Goal: Task Accomplishment & Management: Use online tool/utility

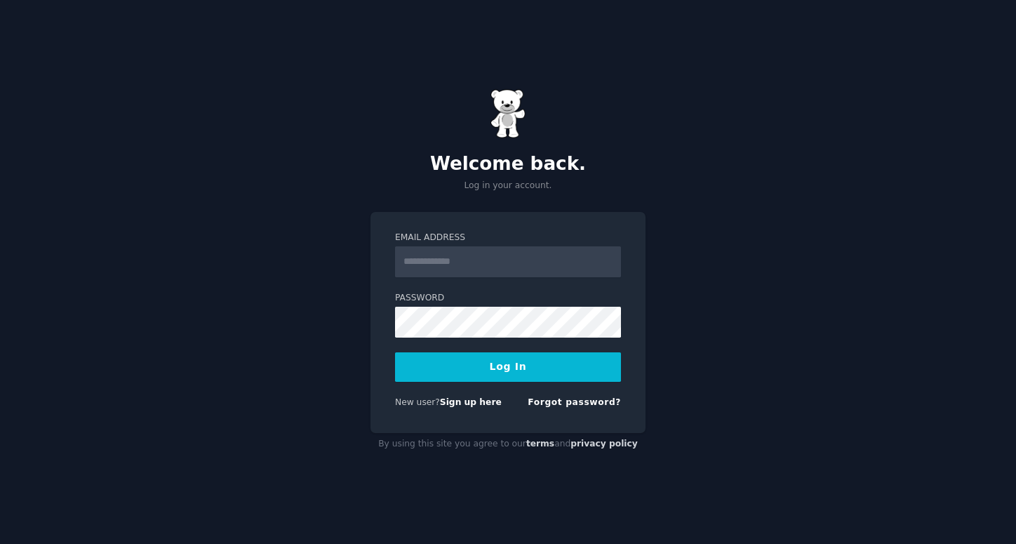
click at [420, 262] on input "Email Address" at bounding box center [508, 261] width 226 height 31
type input "**********"
click at [488, 366] on button "Log In" at bounding box center [508, 366] width 226 height 29
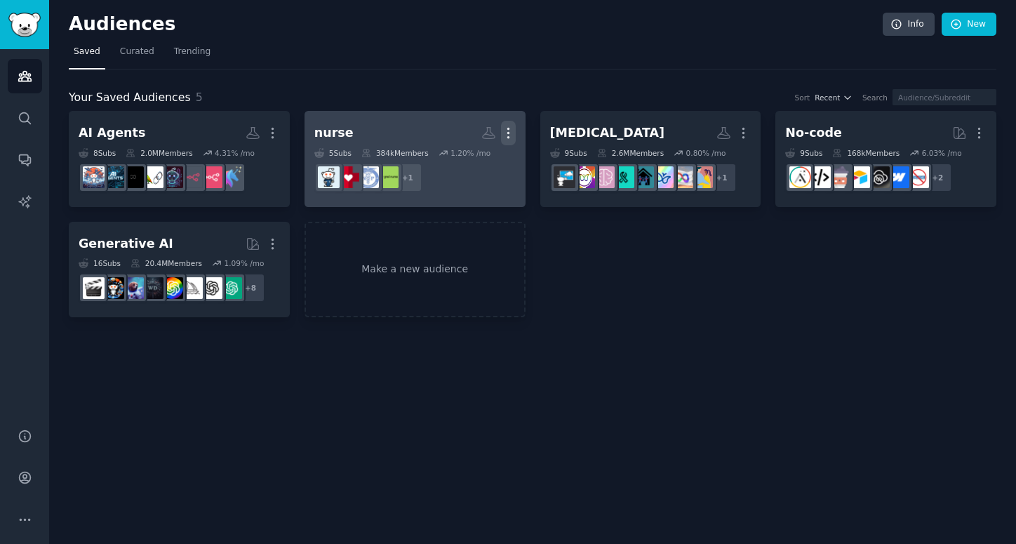
click at [513, 138] on icon "button" at bounding box center [508, 133] width 15 height 15
click at [458, 168] on p "Delete" at bounding box center [470, 162] width 32 height 15
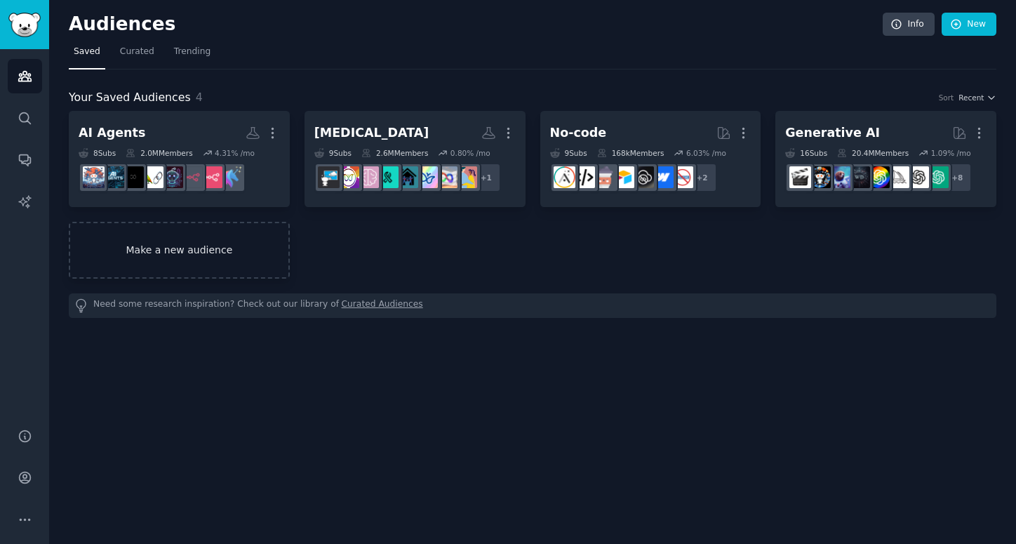
click at [255, 229] on link "Make a new audience" at bounding box center [179, 250] width 221 height 57
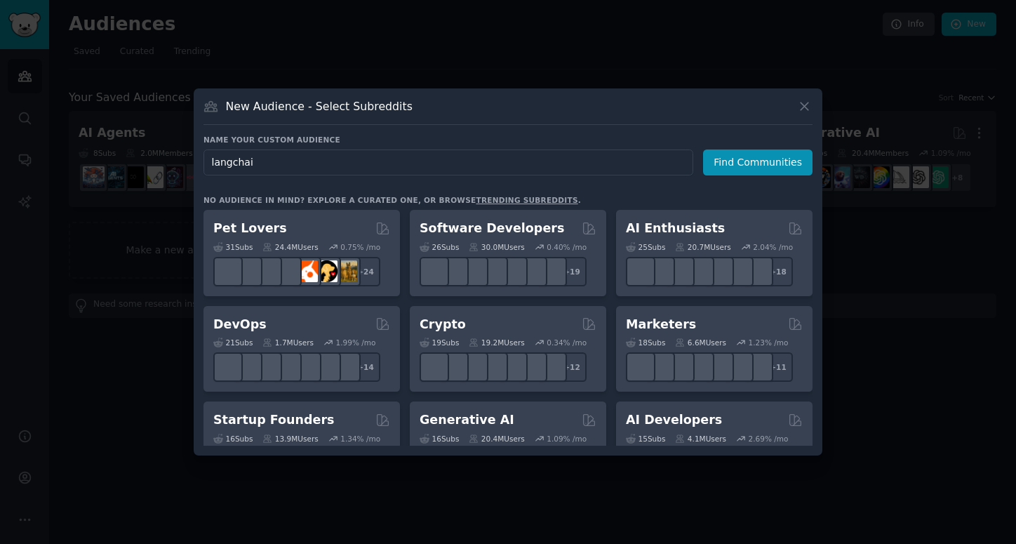
type input "langchain"
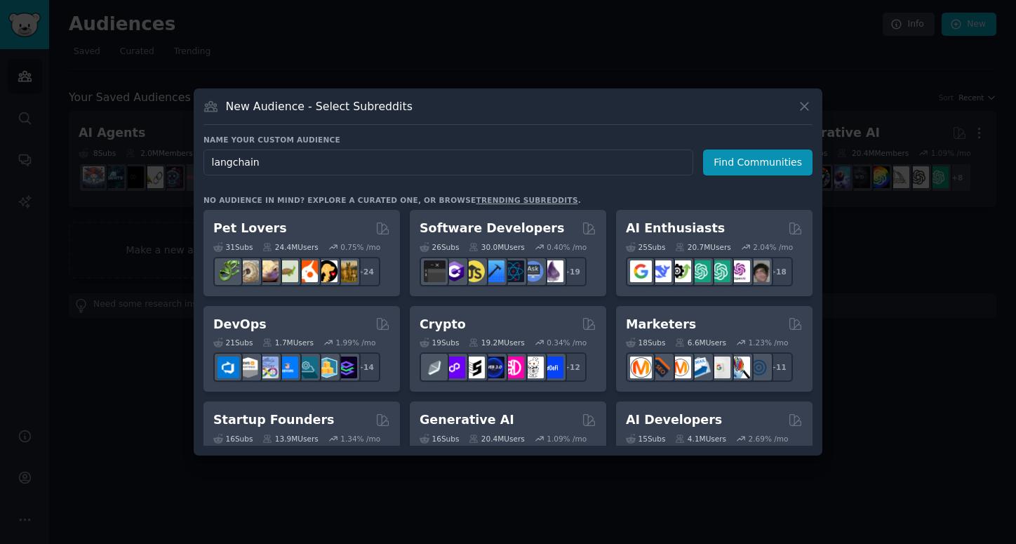
click button "Find Communities" at bounding box center [757, 162] width 109 height 26
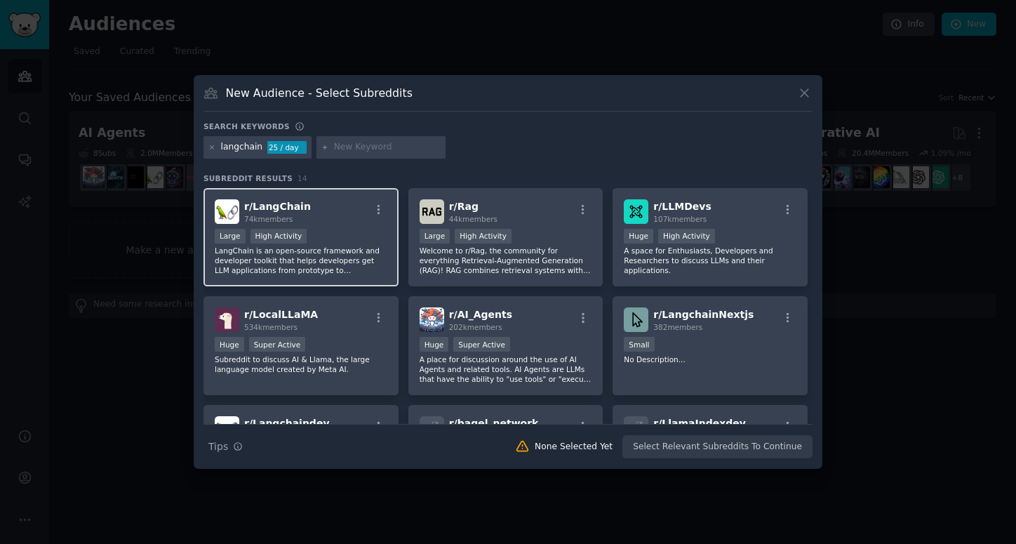
click at [335, 227] on div "r/ LangChain 74k members Large High Activity LangChain is an open-source framew…" at bounding box center [301, 237] width 195 height 99
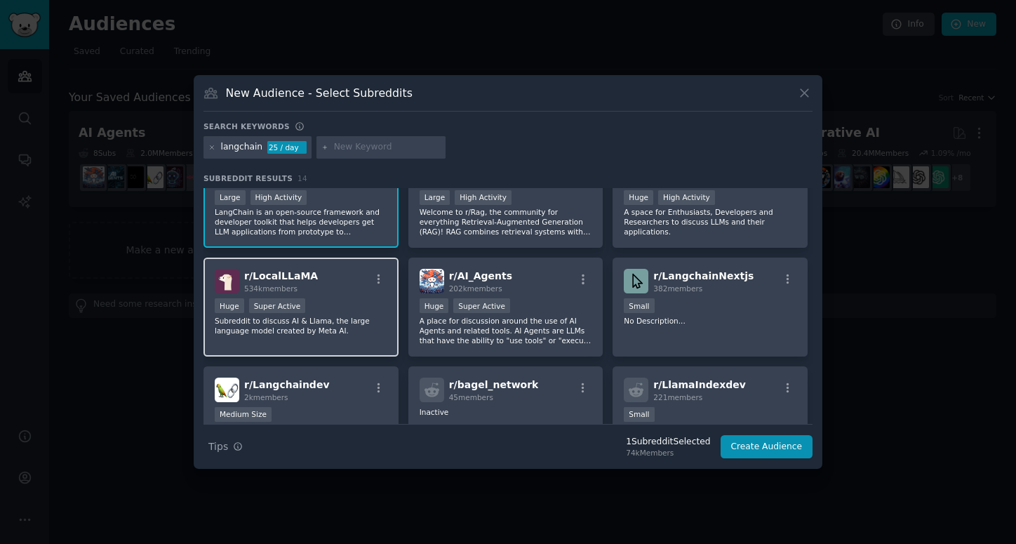
scroll to position [42, 0]
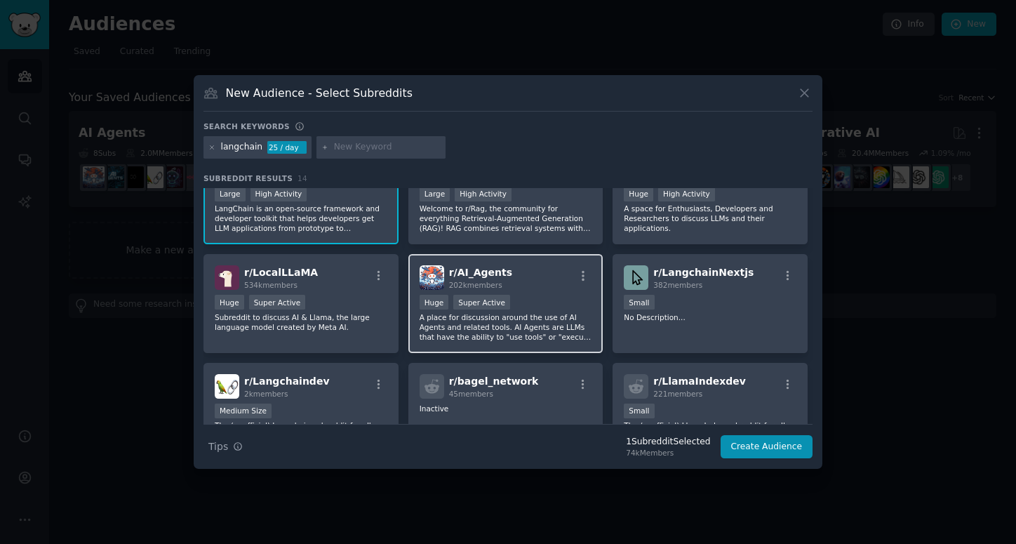
click at [516, 336] on p "A place for discussion around the use of AI Agents and related tools. AI Agents…" at bounding box center [506, 326] width 173 height 29
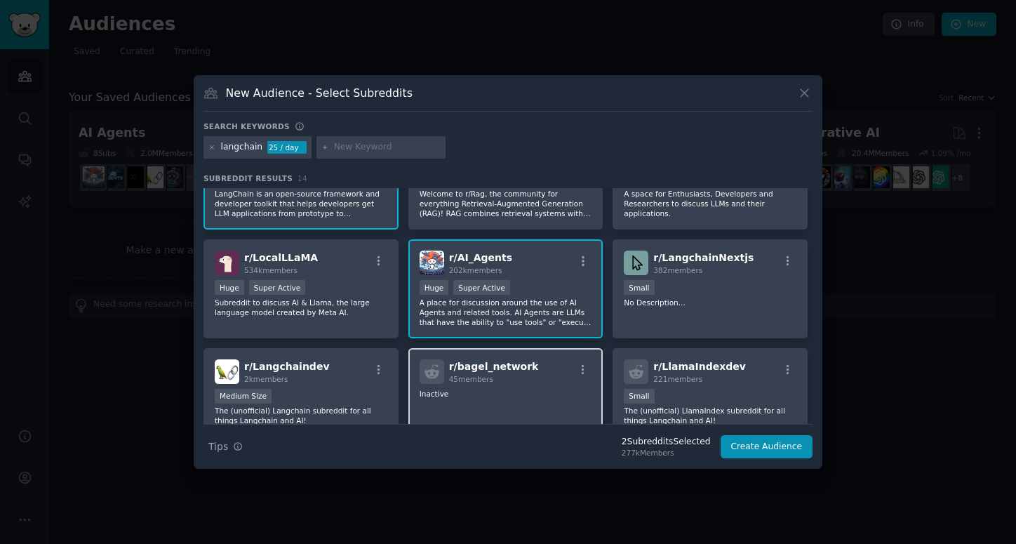
scroll to position [0, 0]
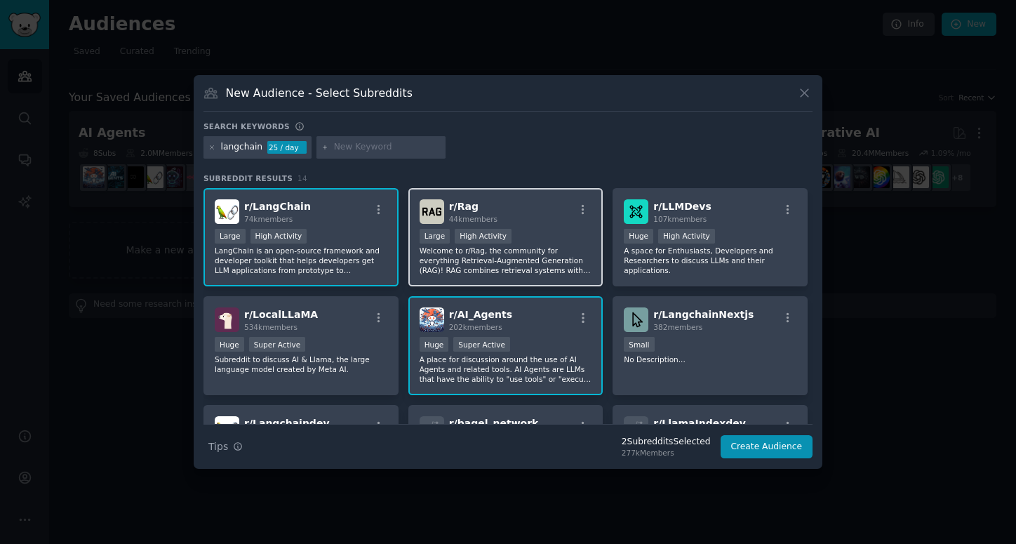
click at [534, 266] on p "Welcome to r/Rag, the community for everything Retrieval-Augmented Generation (…" at bounding box center [506, 260] width 173 height 29
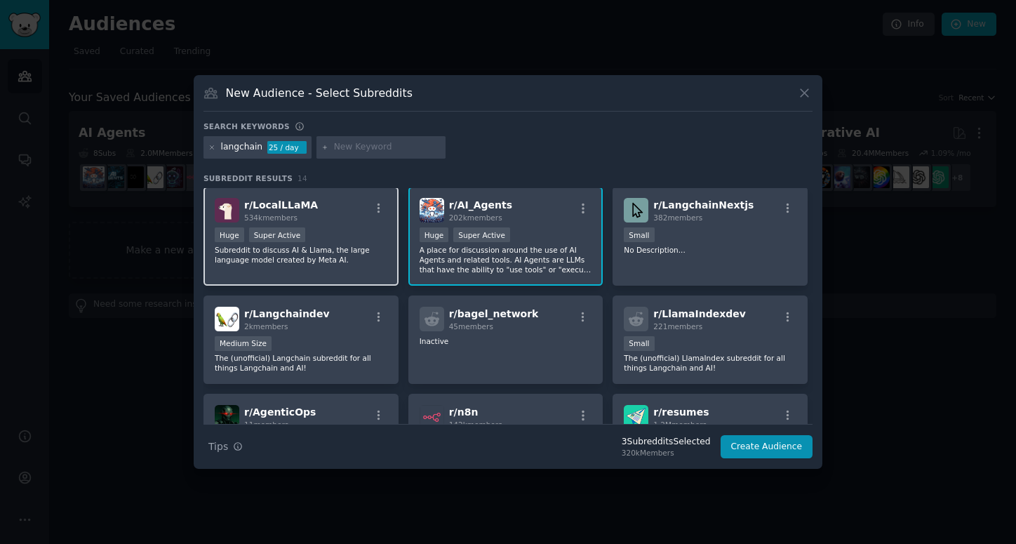
scroll to position [116, 0]
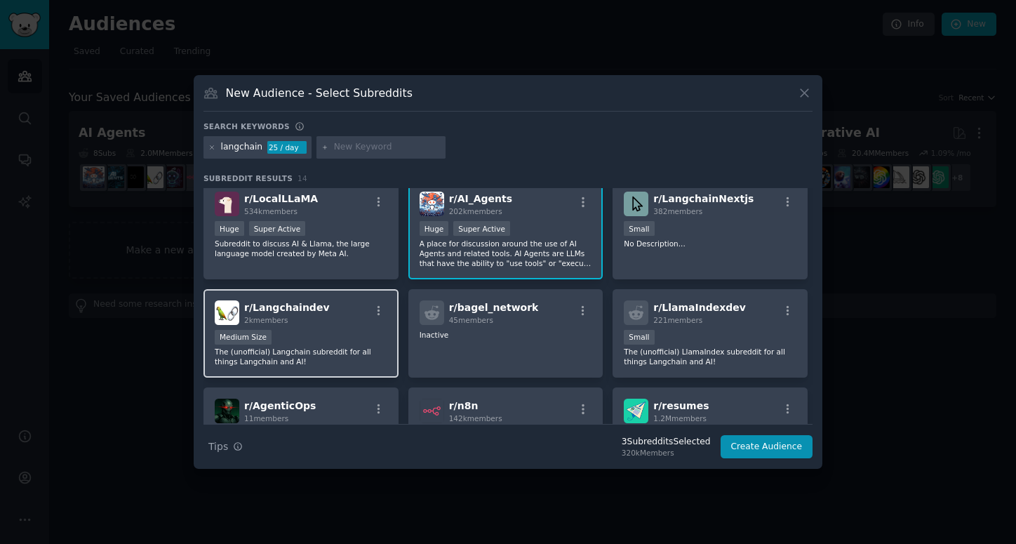
click at [351, 340] on div "Medium Size" at bounding box center [301, 339] width 173 height 18
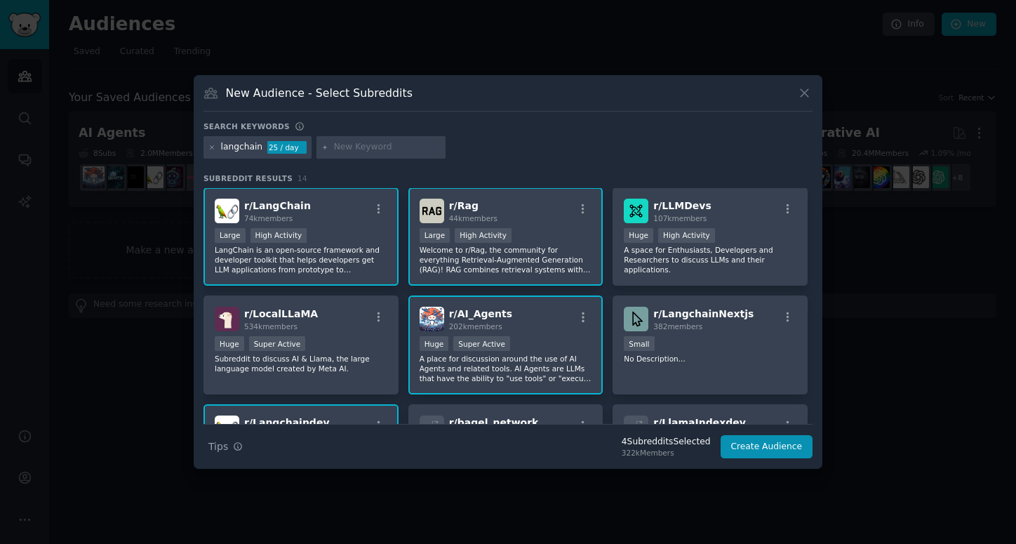
scroll to position [0, 0]
click at [348, 151] on input "text" at bounding box center [387, 147] width 107 height 13
type input "langsmith"
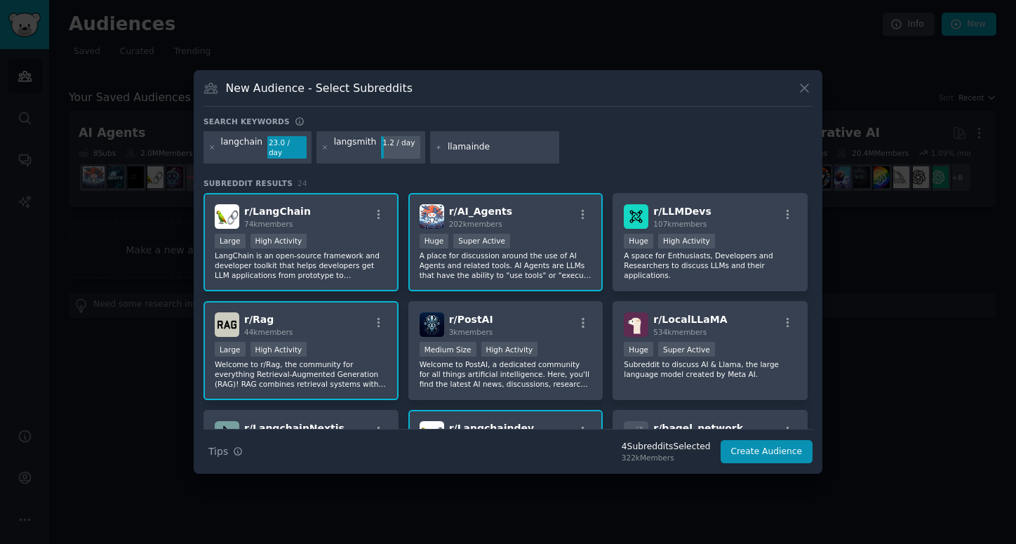
type input "llamaindex"
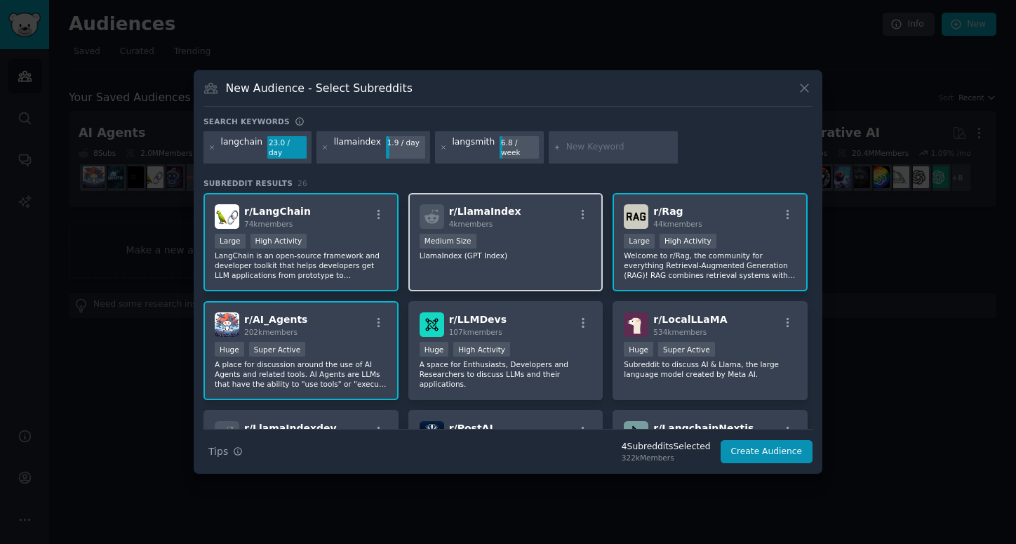
click at [465, 265] on div "r/ LlamaIndex 4k members 1000 - 10,000 members Medium Size LlamaIndex (GPT Inde…" at bounding box center [505, 242] width 195 height 99
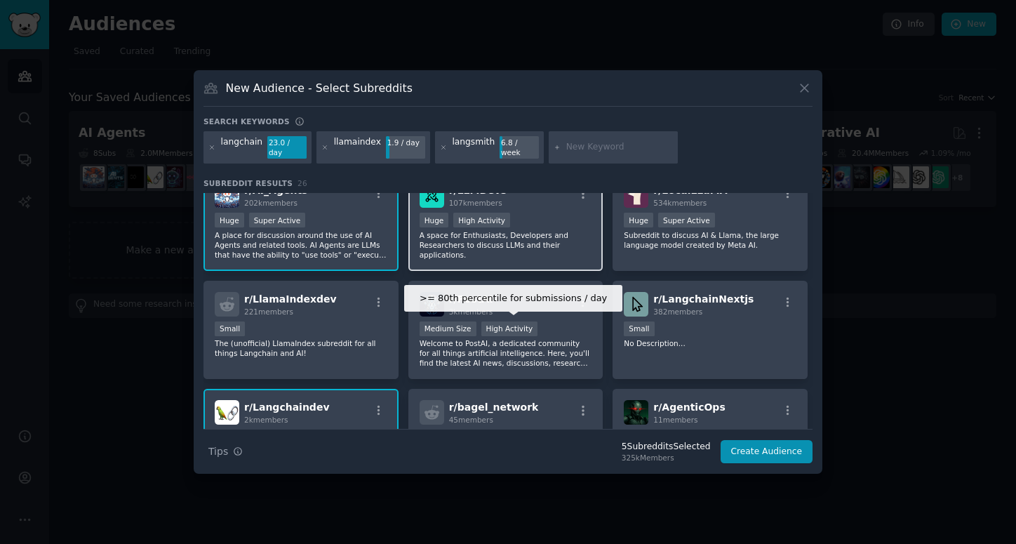
scroll to position [131, 0]
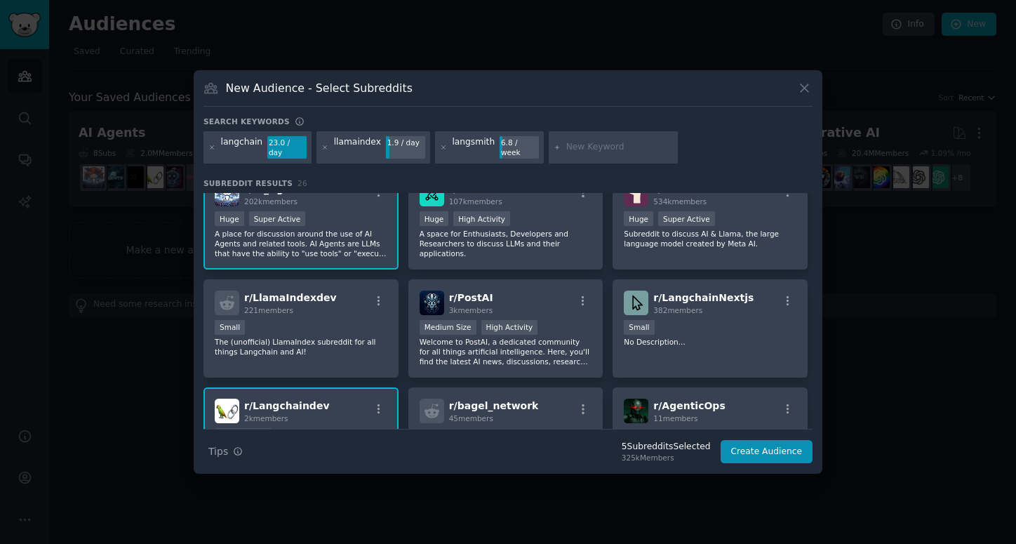
click at [568, 147] on input "text" at bounding box center [619, 147] width 107 height 13
type input "langfuse"
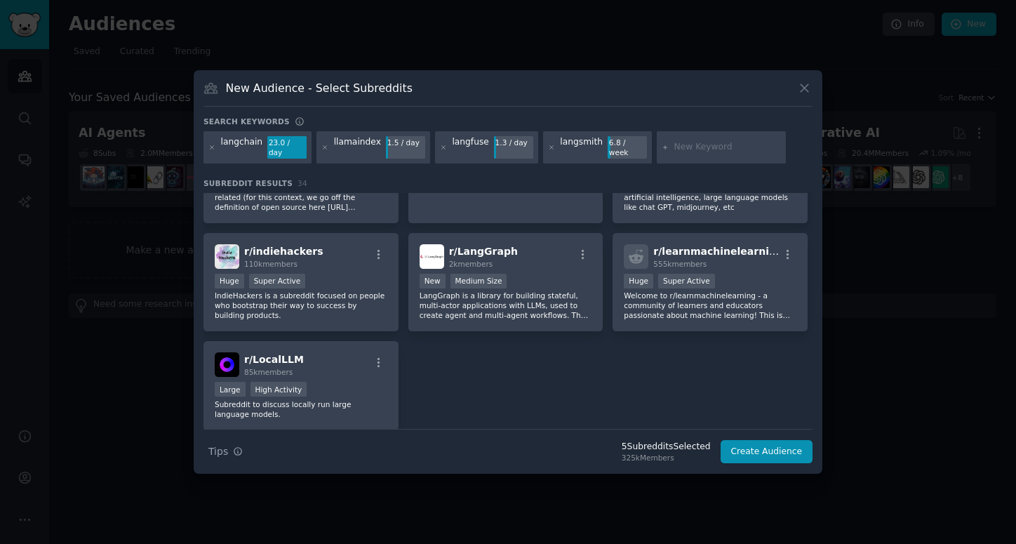
scroll to position [1035, 0]
click at [555, 309] on p "LangGraph is a library for building stateful, multi-actor applications with LLM…" at bounding box center [506, 304] width 173 height 29
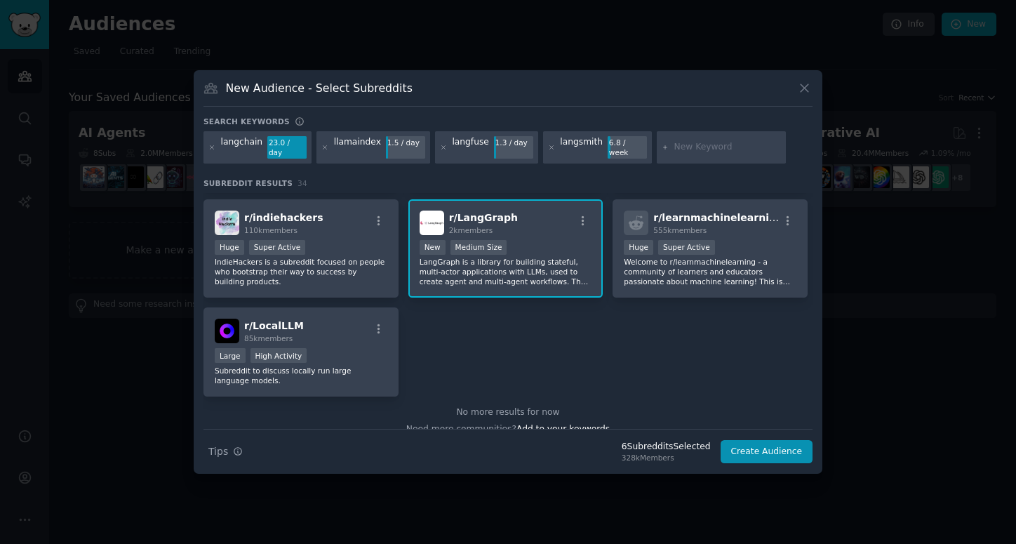
scroll to position [1074, 0]
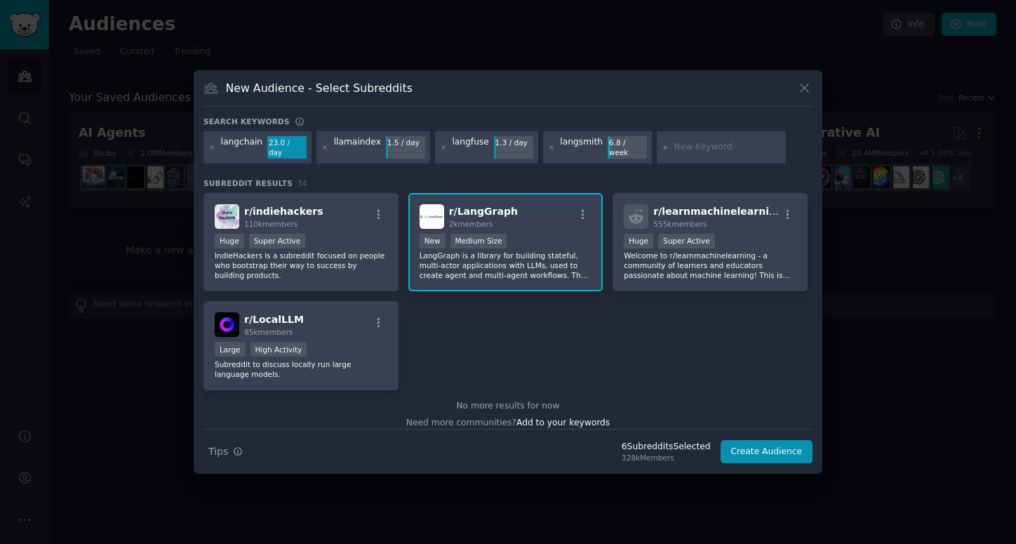
click at [674, 151] on input "text" at bounding box center [727, 147] width 107 height 13
click at [745, 449] on button "Create Audience" at bounding box center [767, 452] width 93 height 24
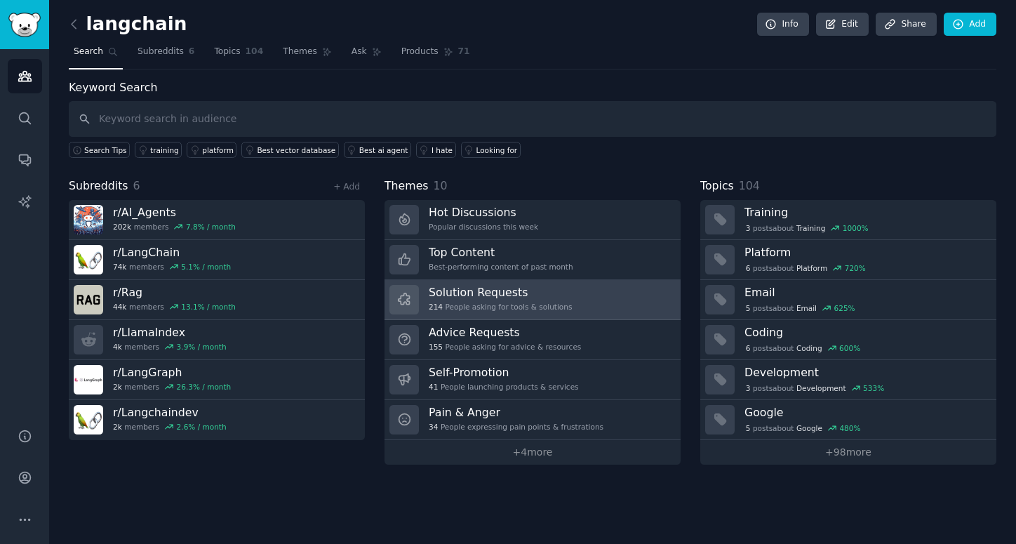
click at [493, 301] on div "Solution Requests 214 People asking for tools & solutions" at bounding box center [500, 299] width 143 height 29
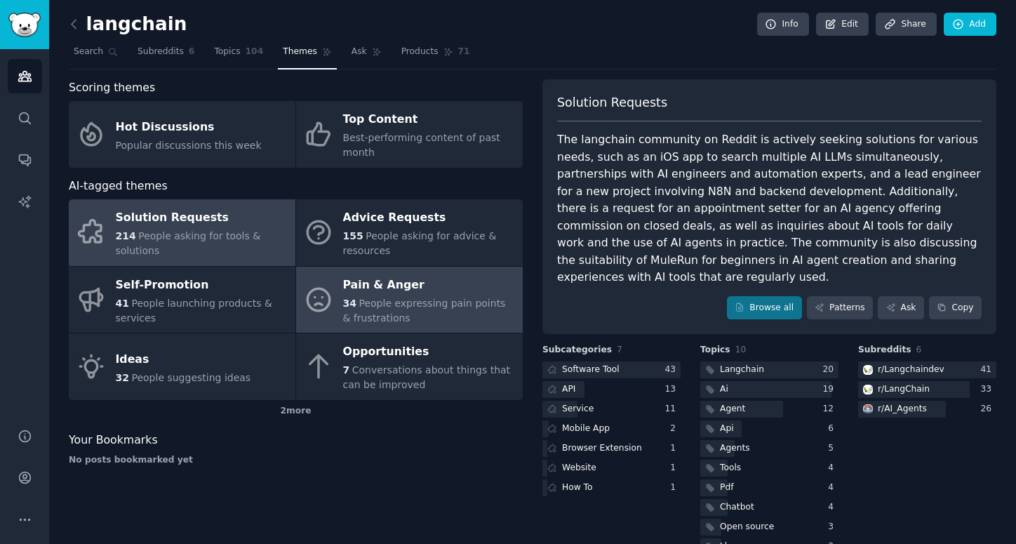
click at [399, 291] on div "Pain & Anger" at bounding box center [429, 285] width 173 height 22
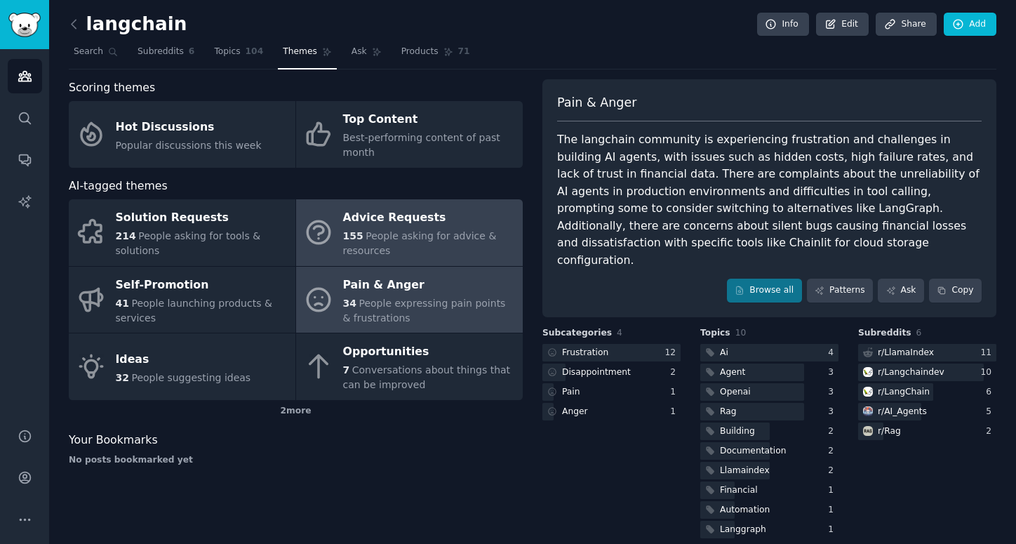
click at [386, 241] on div "155 People asking for advice & resources" at bounding box center [429, 243] width 173 height 29
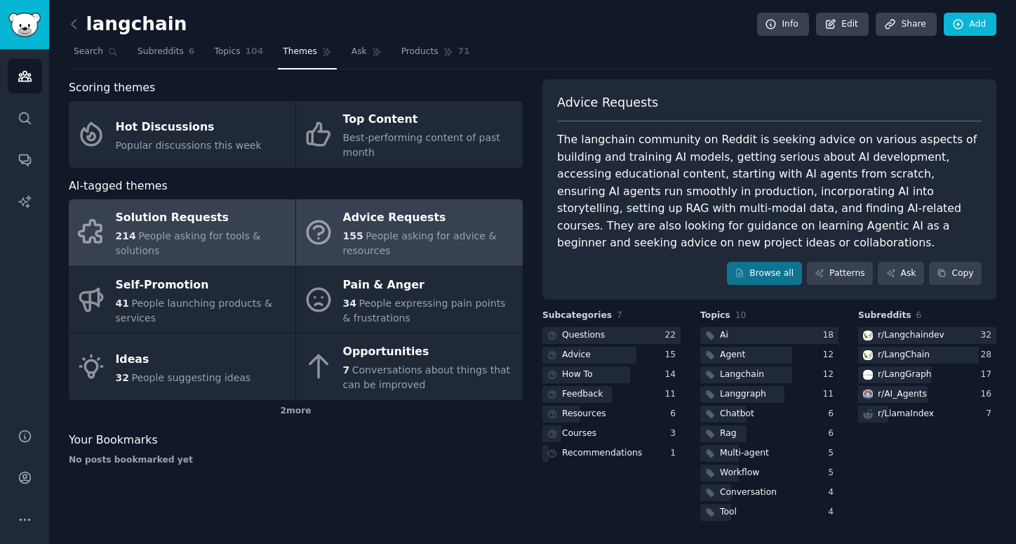
click at [210, 222] on div "Solution Requests" at bounding box center [202, 218] width 173 height 22
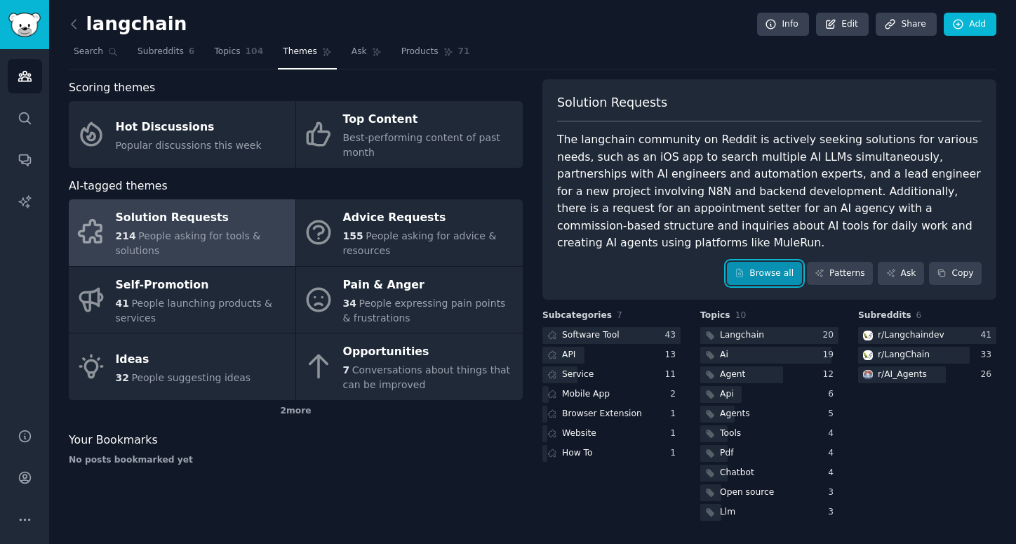
click at [743, 269] on icon at bounding box center [740, 273] width 6 height 8
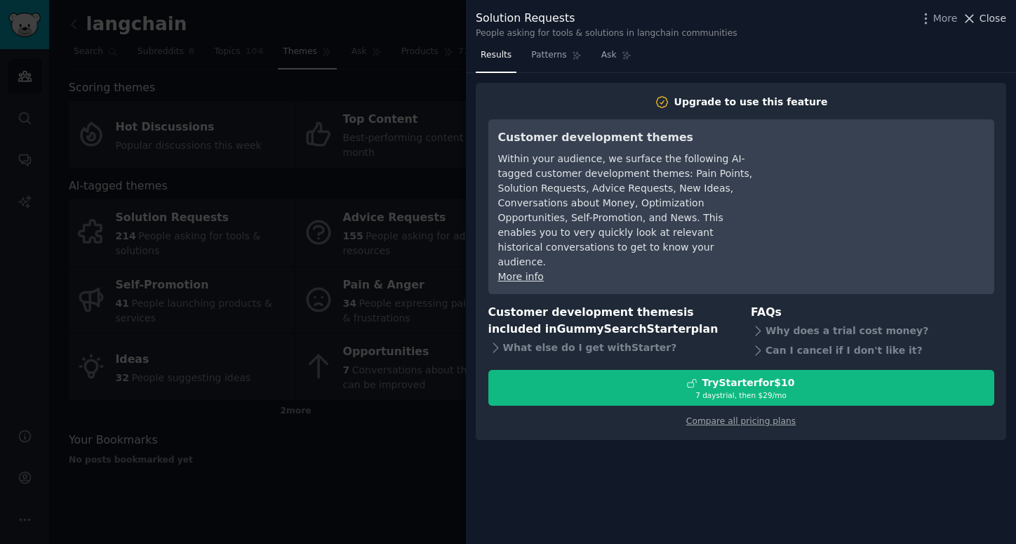
click at [972, 20] on icon at bounding box center [970, 19] width 8 height 8
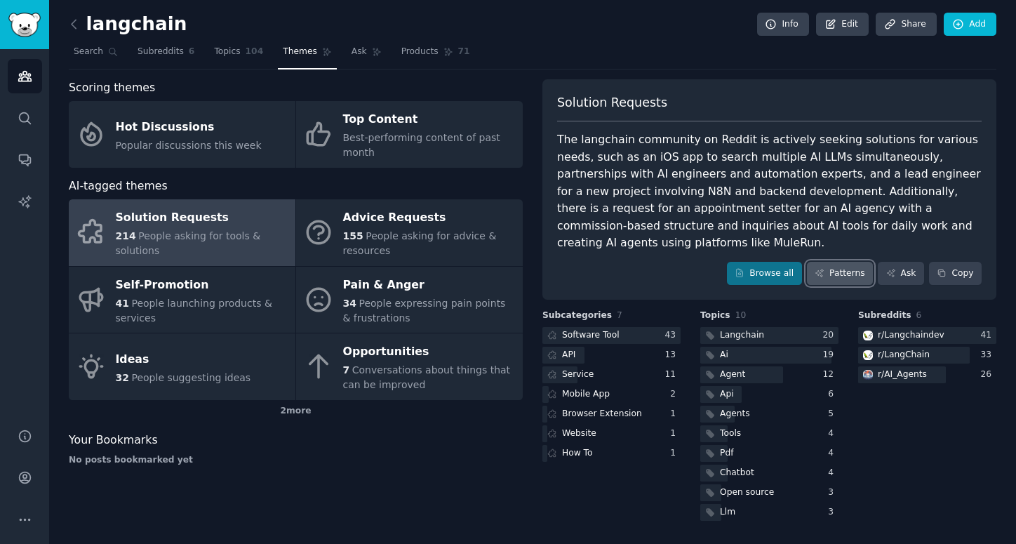
click at [832, 262] on link "Patterns" at bounding box center [840, 274] width 66 height 24
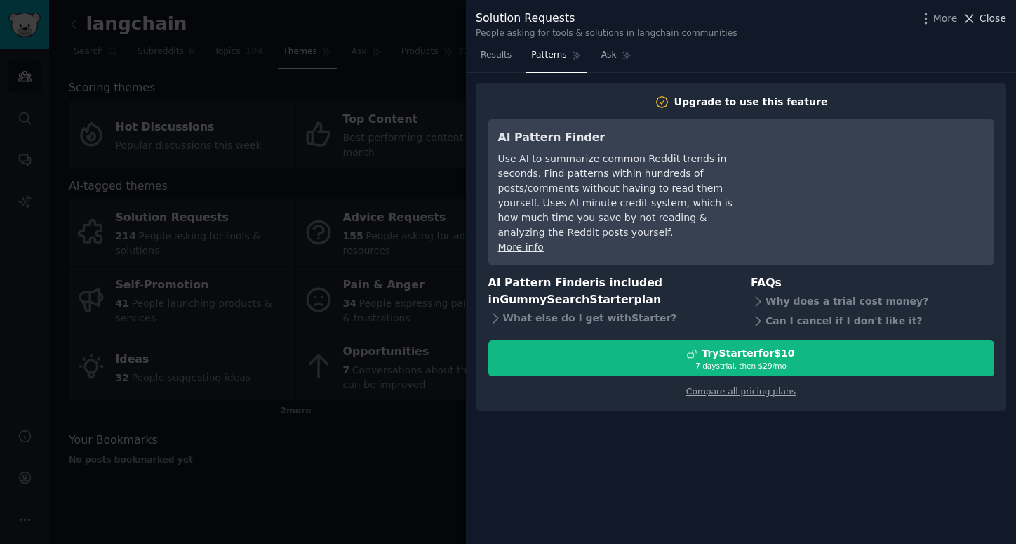
click at [973, 15] on icon at bounding box center [969, 18] width 15 height 15
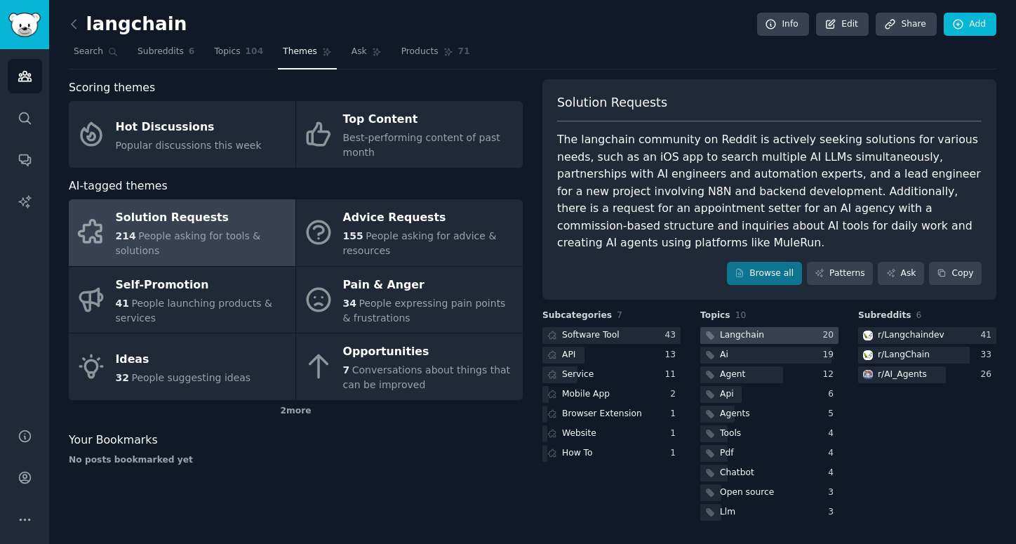
click at [773, 327] on div at bounding box center [769, 336] width 138 height 18
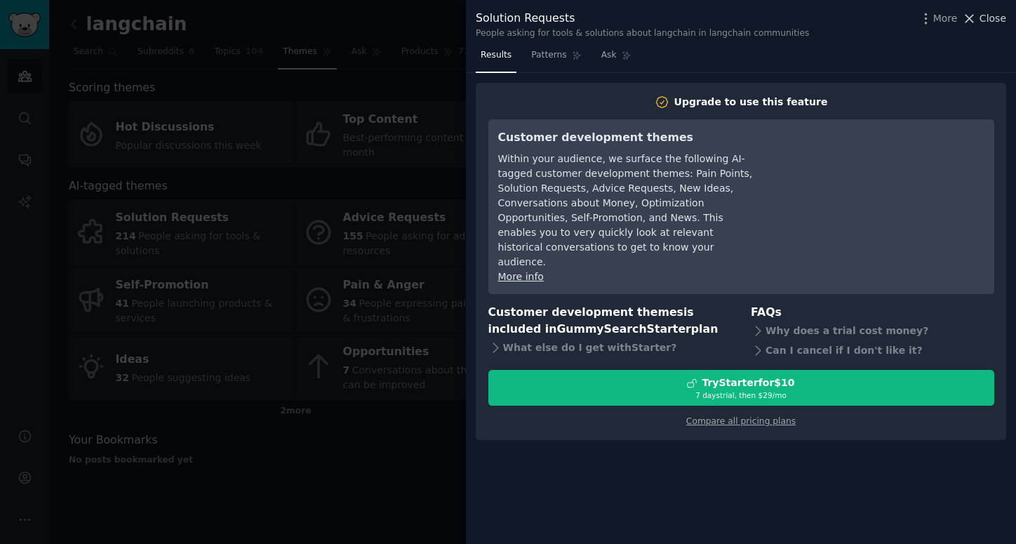
click at [977, 17] on icon at bounding box center [969, 18] width 15 height 15
